Goal: Transaction & Acquisition: Book appointment/travel/reservation

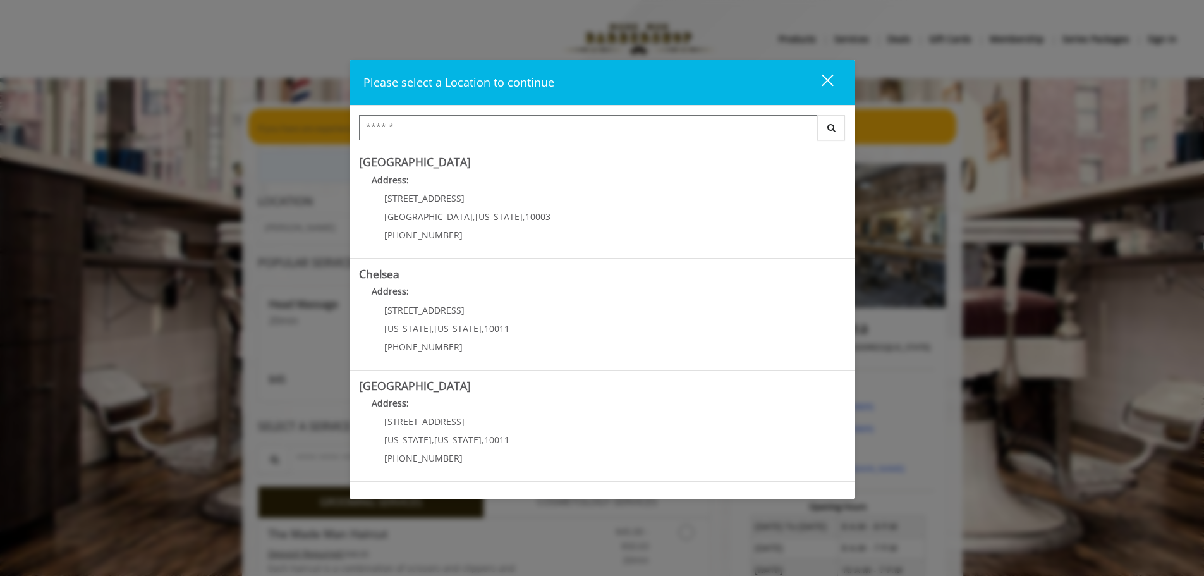
click at [426, 131] on input "Search Center" at bounding box center [588, 127] width 459 height 25
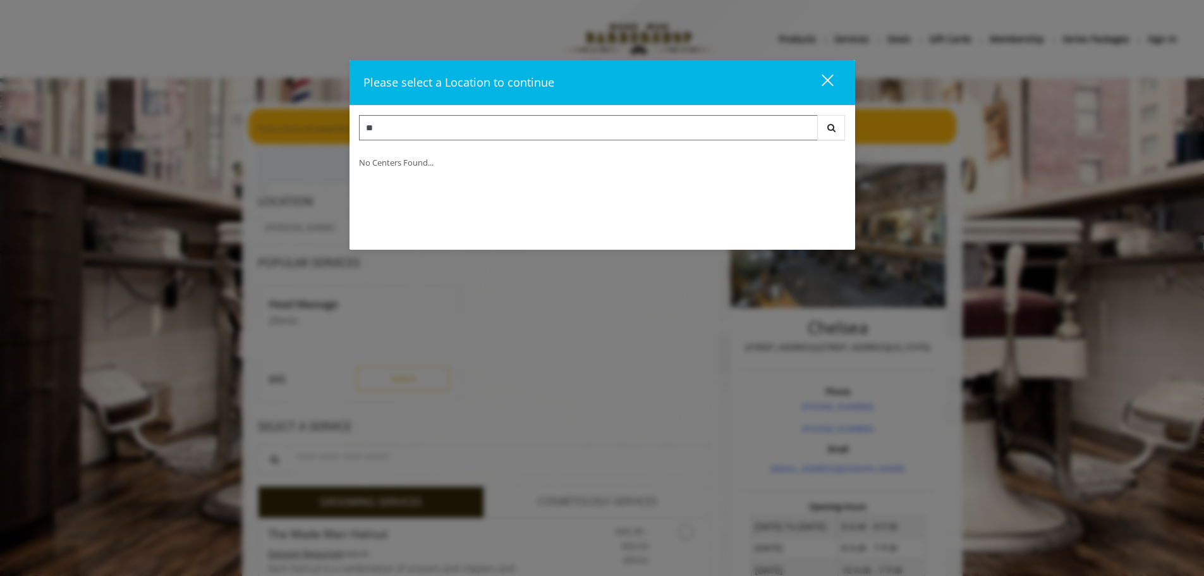
type input "*"
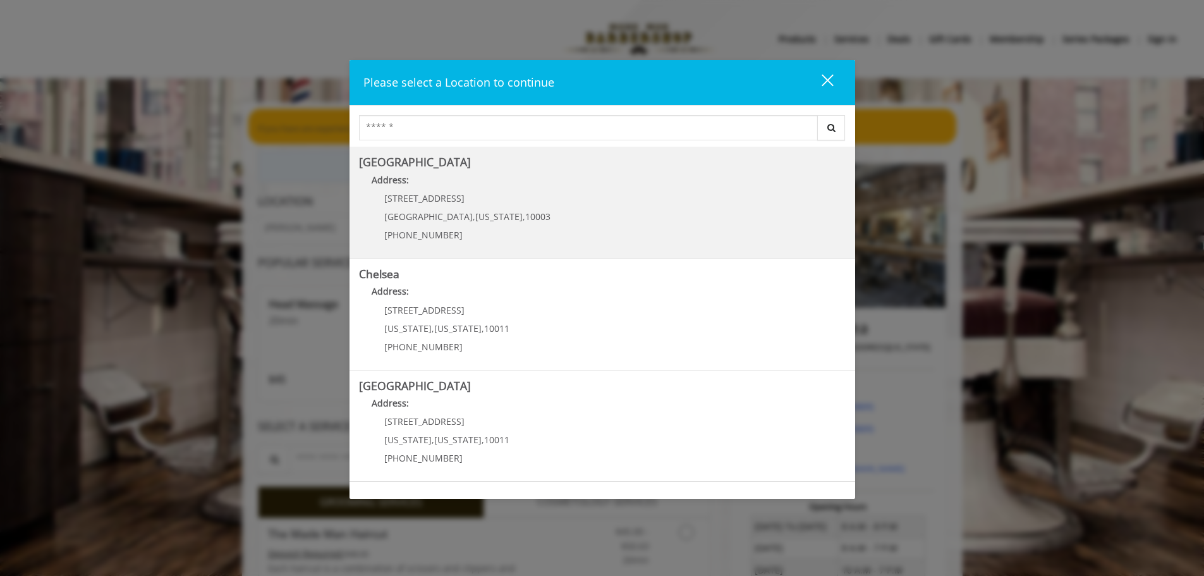
click at [514, 210] on Village "Greenwich Village Address: 60 E 8th St Manhattan , New York , 10003 (212) 598-1…" at bounding box center [602, 202] width 487 height 92
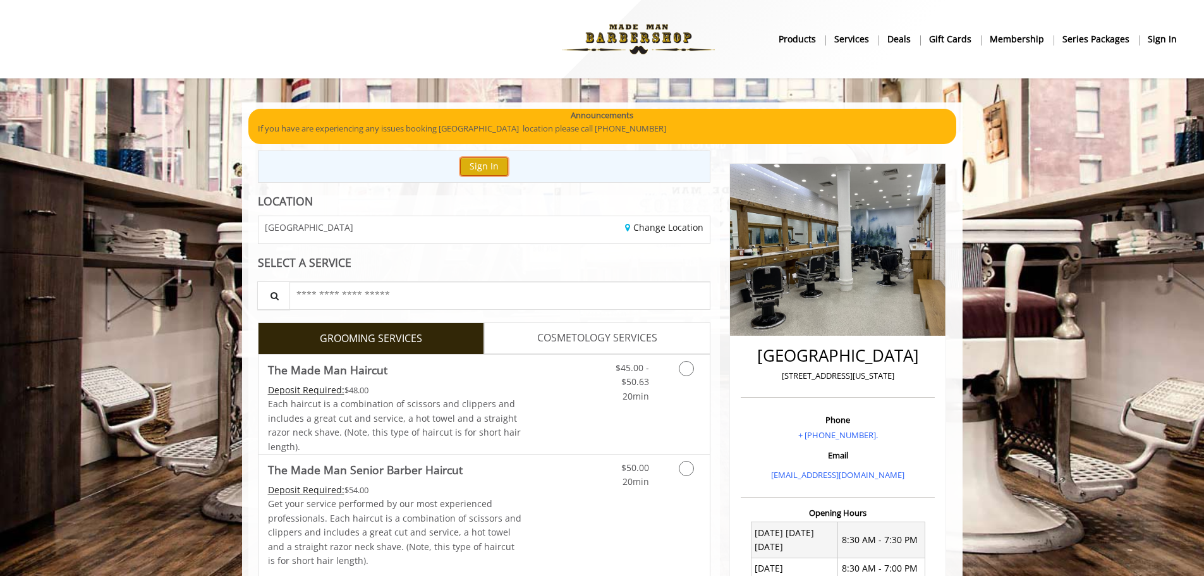
click at [476, 165] on button "Sign In" at bounding box center [484, 166] width 48 height 18
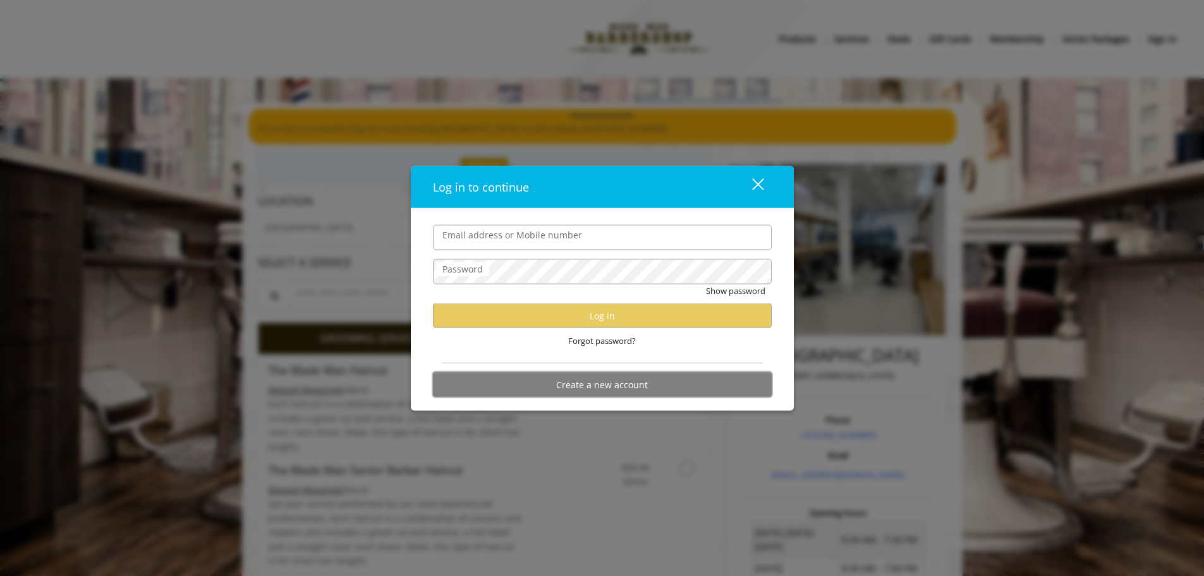
click at [552, 384] on button "Create a new account" at bounding box center [602, 384] width 339 height 25
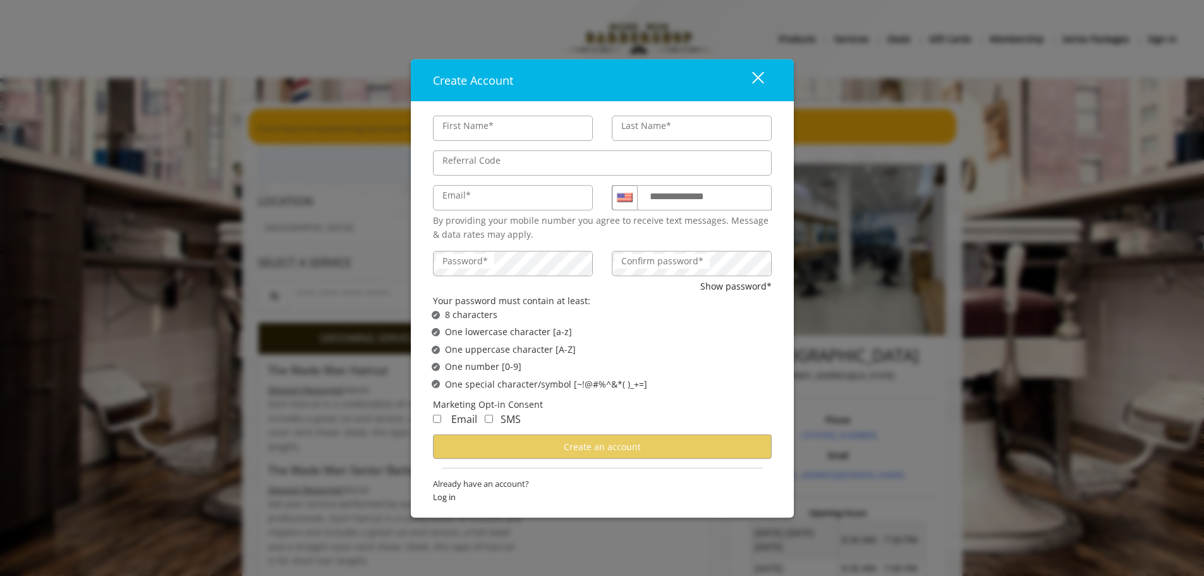
click at [477, 125] on input "First Name*" at bounding box center [513, 127] width 160 height 25
type input "******"
type input "**********"
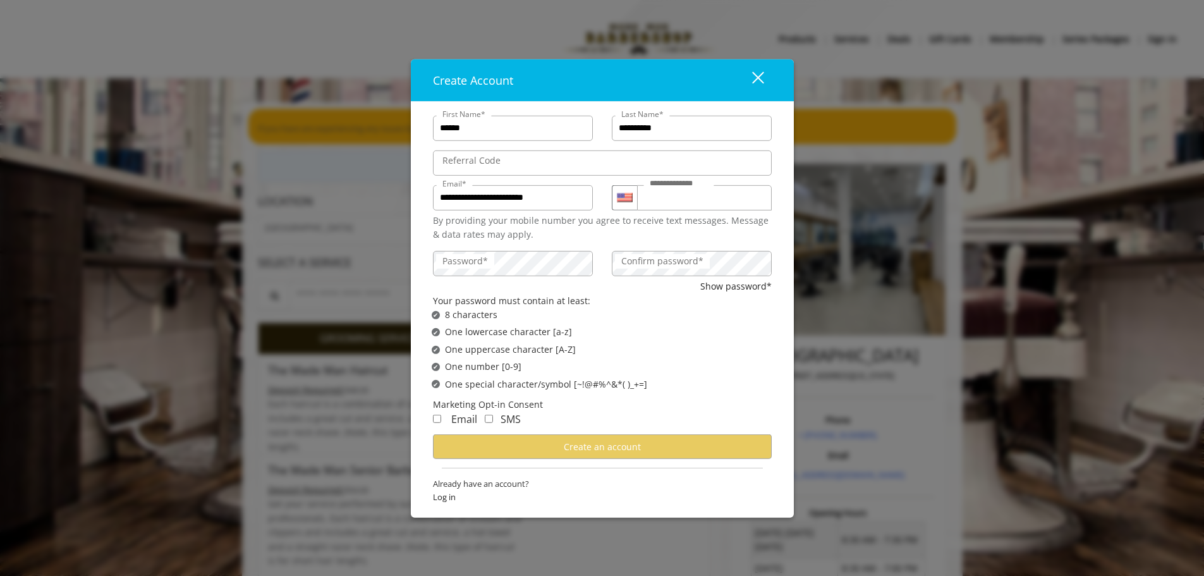
click at [491, 267] on label "Password*" at bounding box center [465, 261] width 58 height 14
click at [635, 261] on label "Confirm password*" at bounding box center [662, 261] width 95 height 14
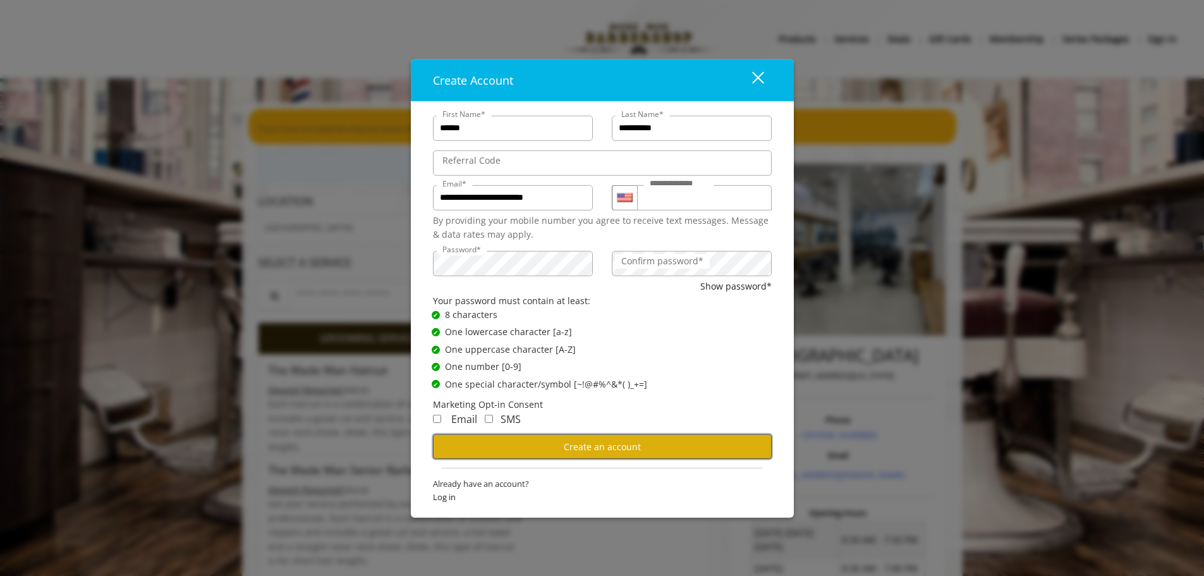
click at [584, 447] on span "Create an account" at bounding box center [602, 446] width 77 height 12
